Goal: Task Accomplishment & Management: Use online tool/utility

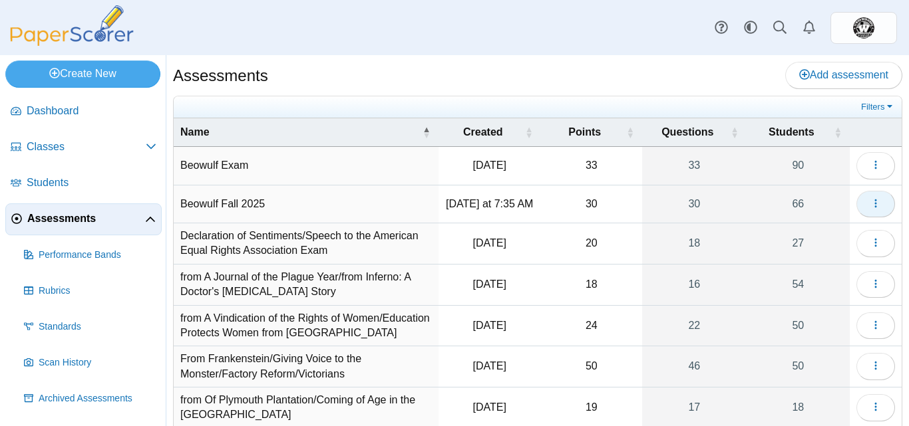
click at [857, 210] on button "button" at bounding box center [875, 204] width 39 height 27
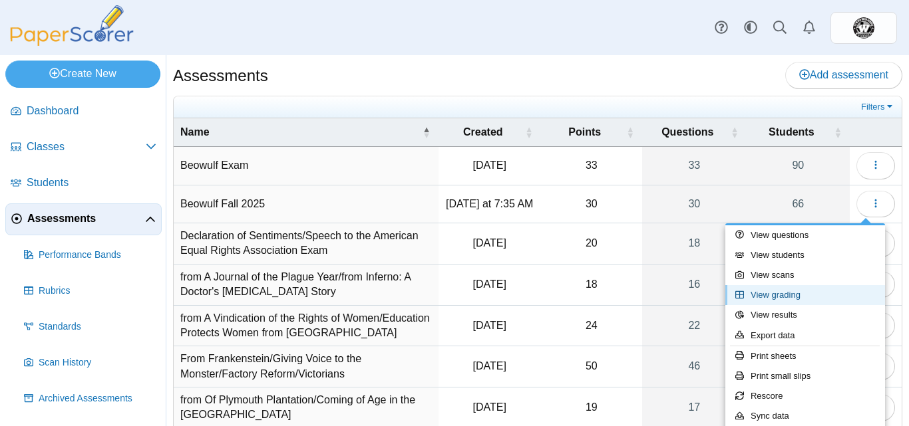
click at [759, 289] on link "View grading" at bounding box center [805, 295] width 160 height 20
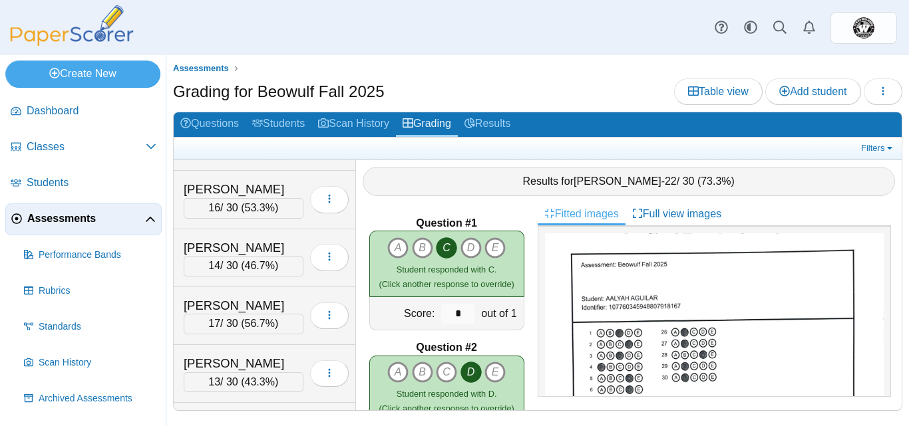
scroll to position [2437, 0]
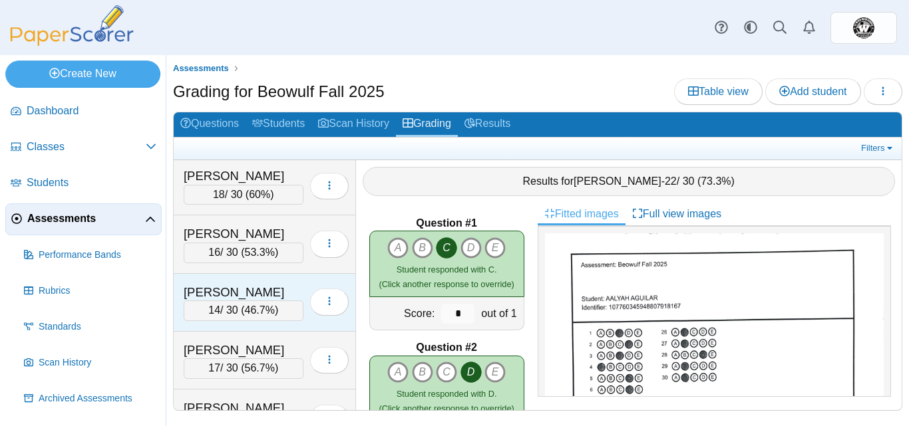
click at [213, 287] on div "[PERSON_NAME]" at bounding box center [244, 292] width 120 height 17
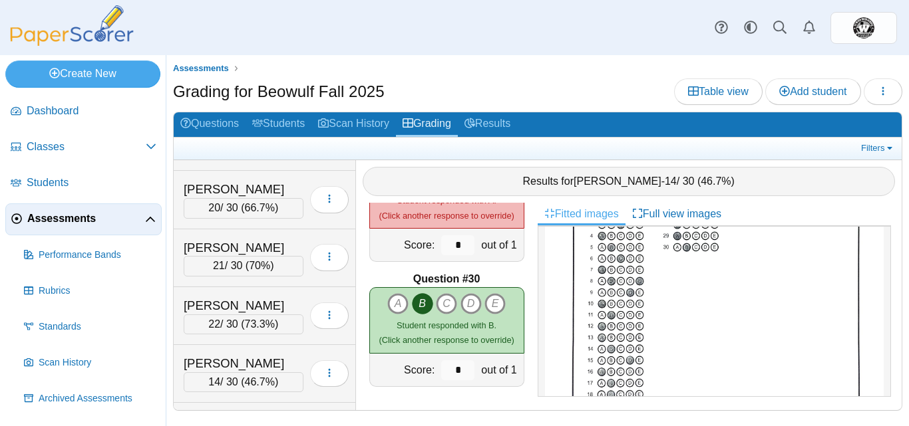
scroll to position [2156, 0]
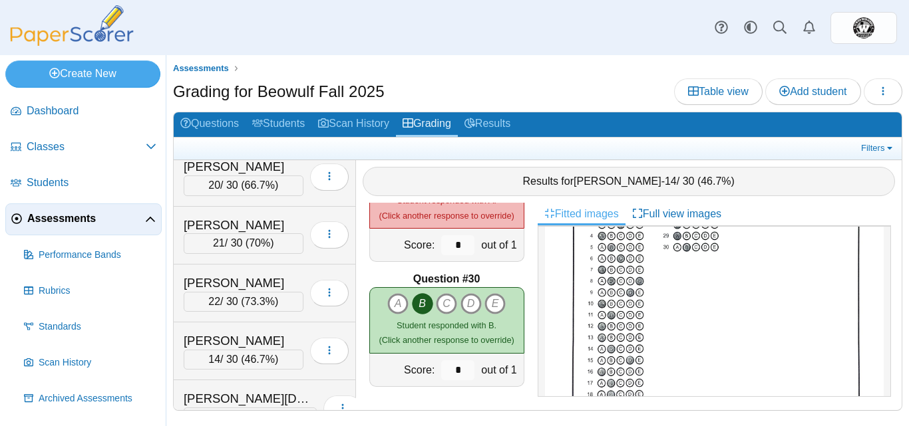
click at [357, 303] on div "Question #1 A B C D" at bounding box center [447, 307] width 182 height 208
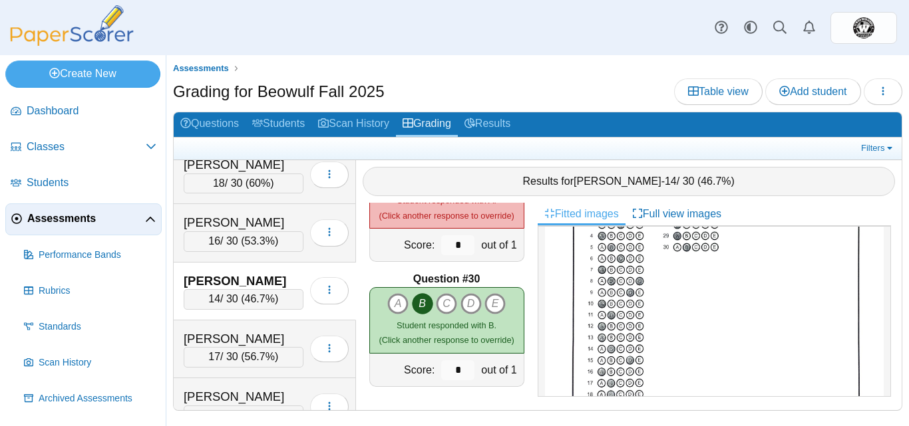
scroll to position [2437, 0]
